Goal: Transaction & Acquisition: Book appointment/travel/reservation

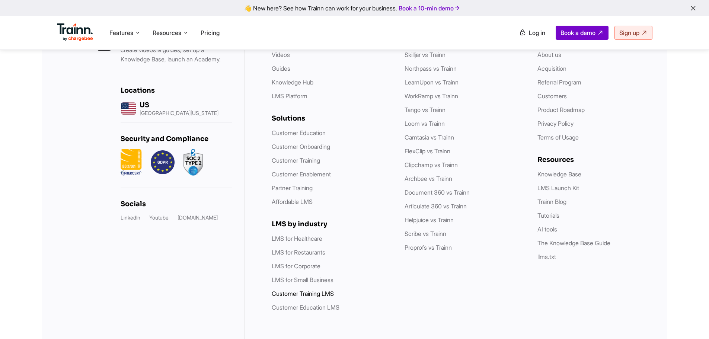
scroll to position [2163, 0]
click at [317, 293] on link "Customer Training LMS" at bounding box center [303, 293] width 62 height 7
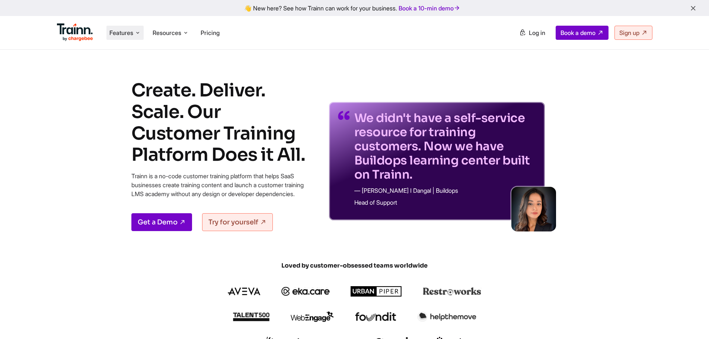
click at [130, 33] on span "Features" at bounding box center [121, 33] width 24 height 8
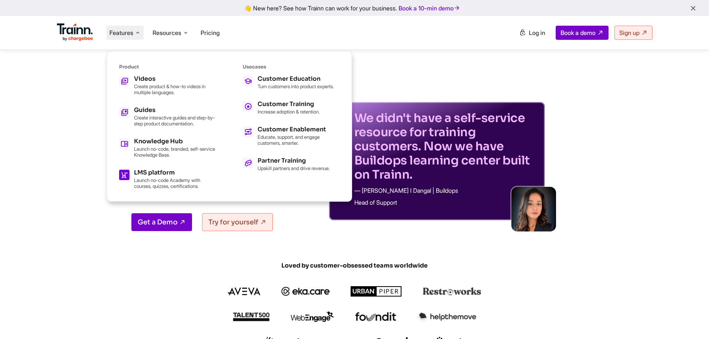
click at [159, 174] on div "LMS platform" at bounding box center [175, 173] width 82 height 6
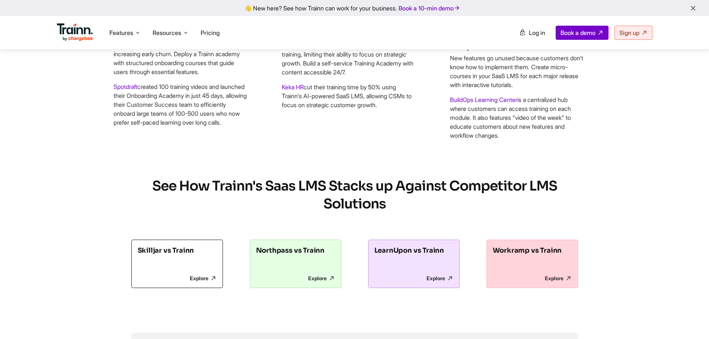
scroll to position [3388, 0]
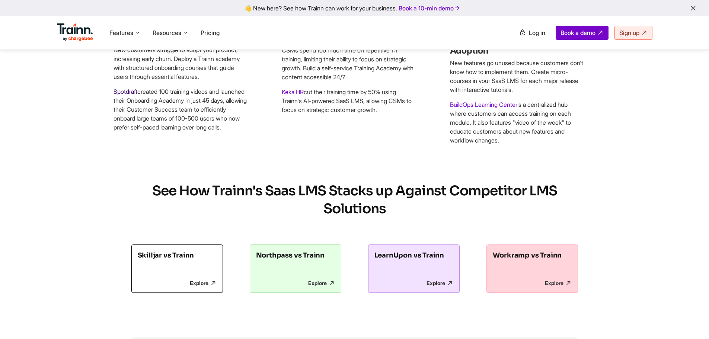
click at [128, 95] on link "Spotdraft" at bounding box center [126, 91] width 24 height 7
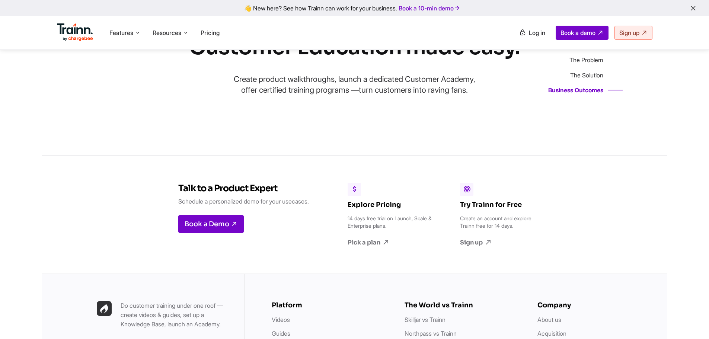
scroll to position [2234, 0]
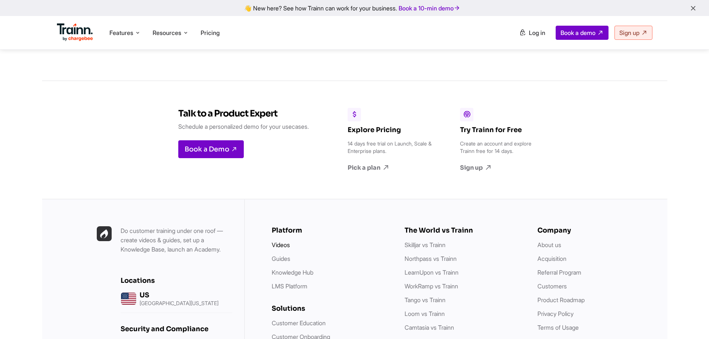
click at [278, 249] on link "Videos" at bounding box center [281, 244] width 18 height 7
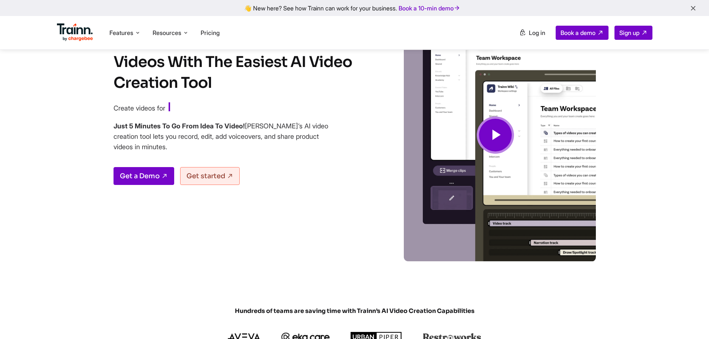
scroll to position [37, 0]
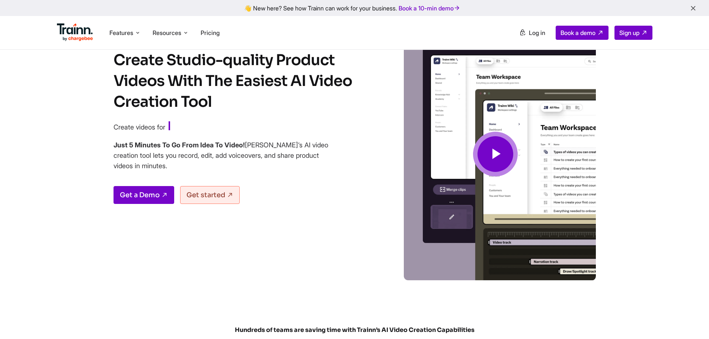
click at [495, 153] on icon at bounding box center [496, 154] width 18 height 25
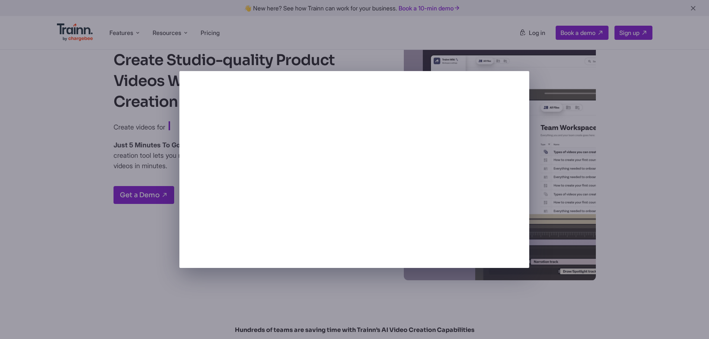
click at [658, 171] on div at bounding box center [354, 169] width 709 height 339
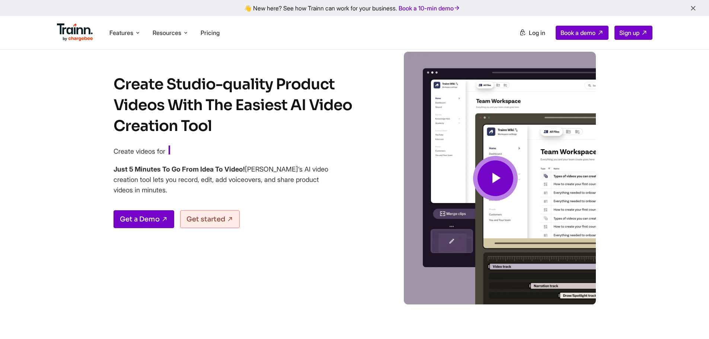
scroll to position [0, 0]
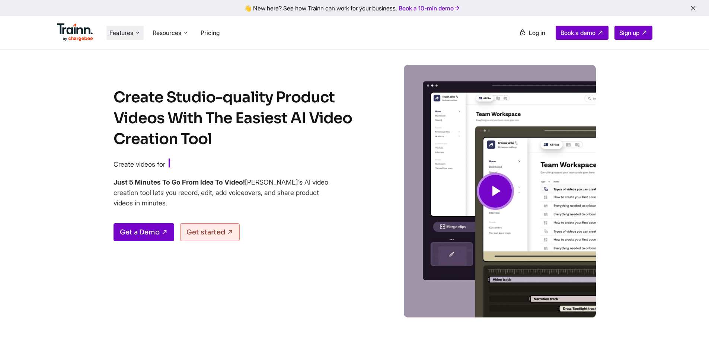
click at [130, 33] on span "Features" at bounding box center [121, 33] width 24 height 8
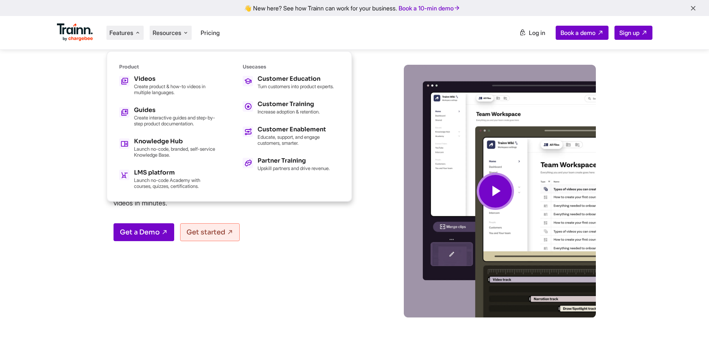
click at [185, 32] on icon at bounding box center [186, 32] width 6 height 7
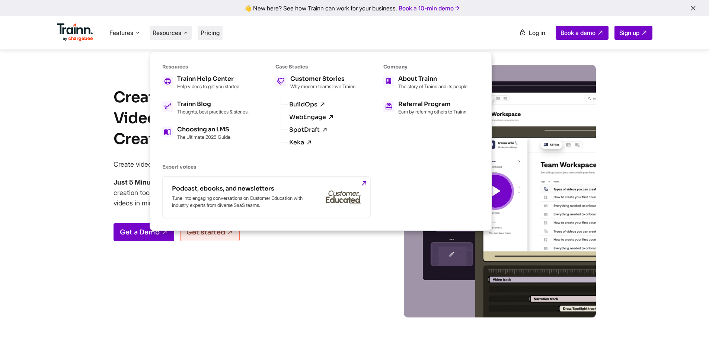
click at [212, 32] on span "Pricing" at bounding box center [210, 32] width 19 height 7
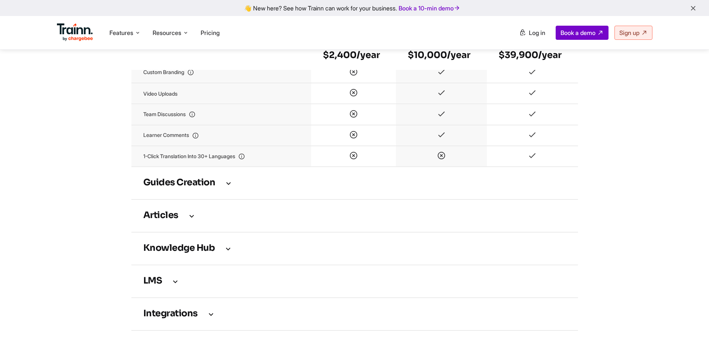
scroll to position [968, 0]
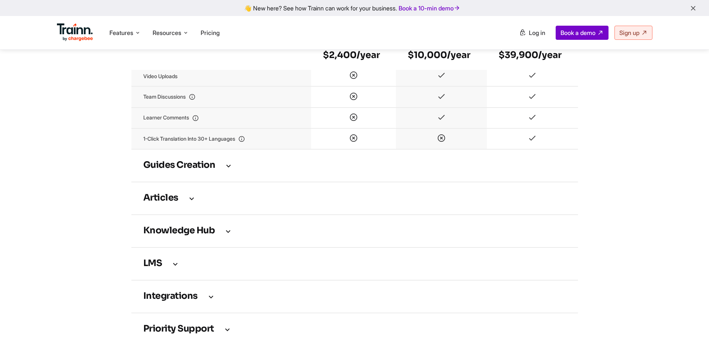
click at [227, 170] on icon at bounding box center [228, 166] width 9 height 8
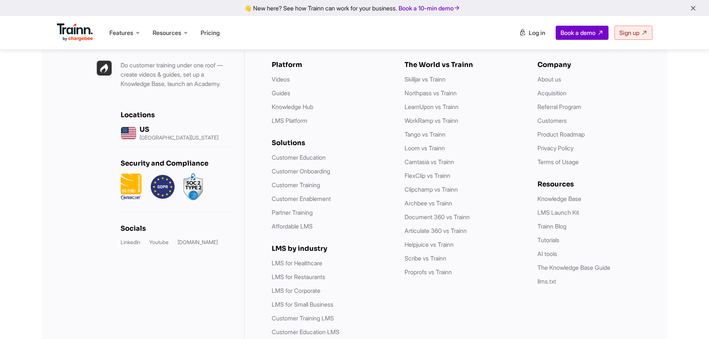
scroll to position [2718, 0]
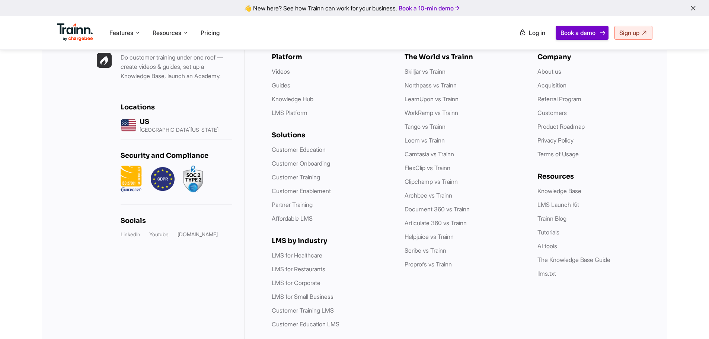
click at [576, 32] on span "Book a demo" at bounding box center [578, 32] width 35 height 7
click at [573, 34] on span "Book a demo" at bounding box center [578, 32] width 35 height 7
